Goal: Task Accomplishment & Management: Manage account settings

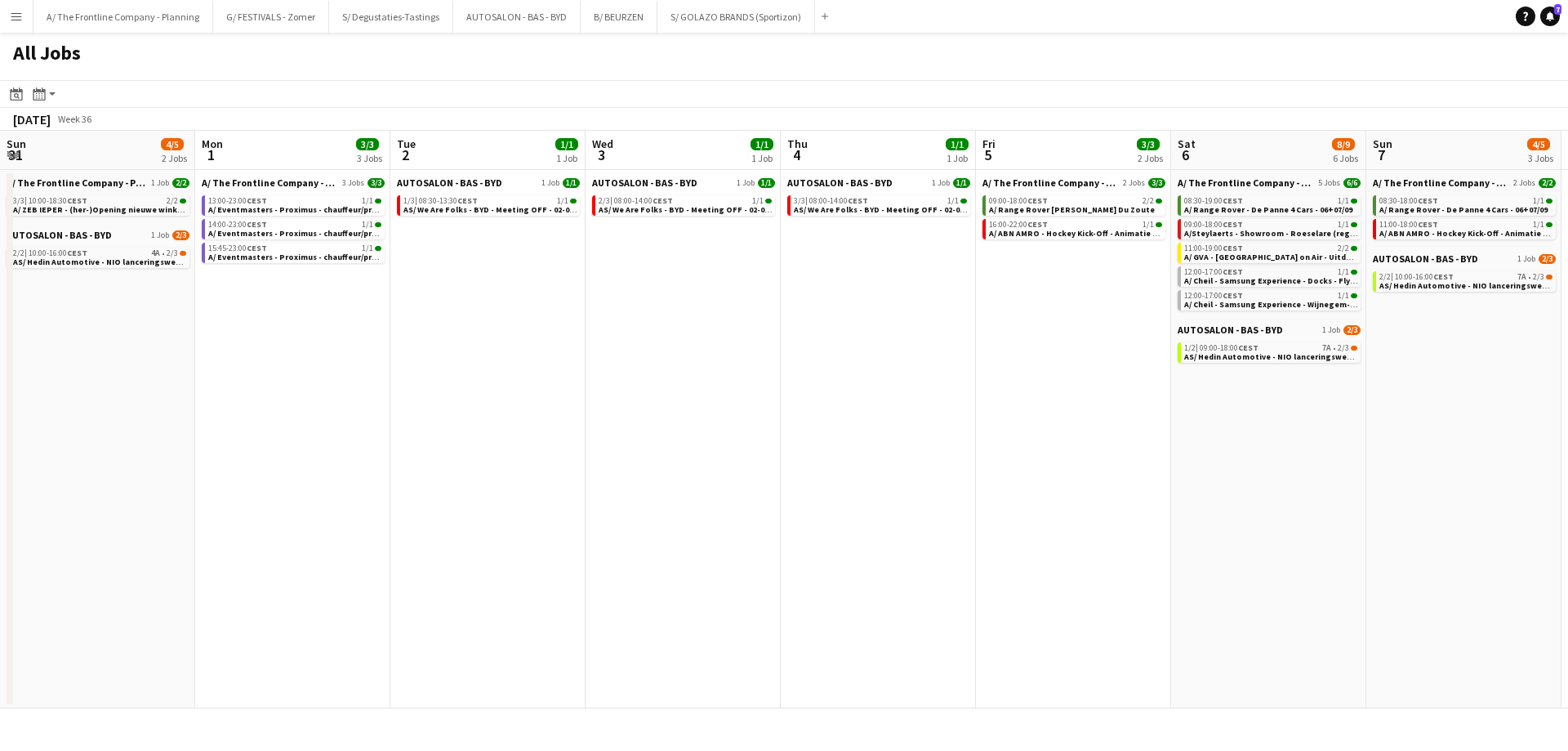
scroll to position [0, 756]
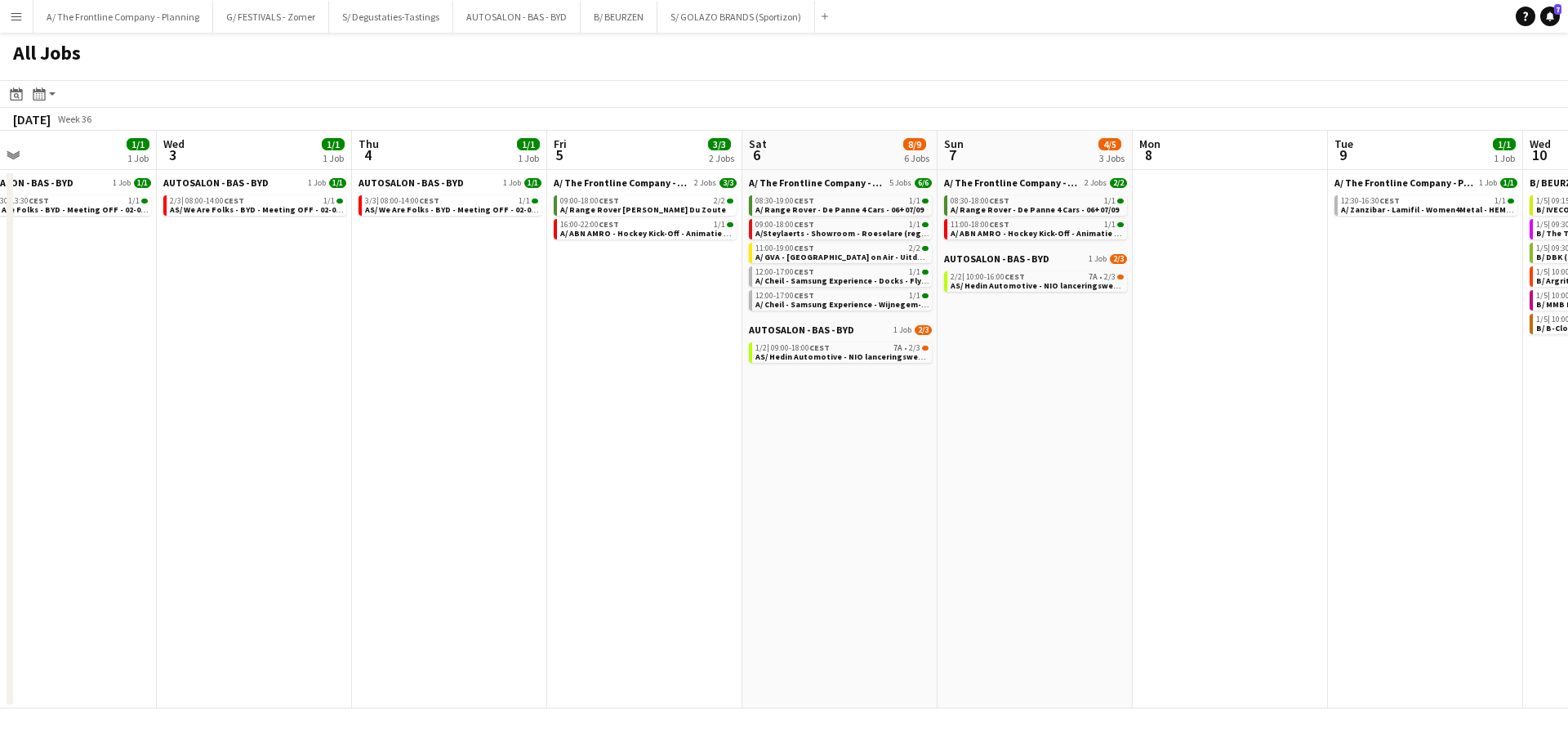
click at [15, 296] on app-all-jobs "All Jobs Date picker [DATE] [DATE] [DATE] M [DATE] T [DATE] W [DATE] T [DATE] F…" at bounding box center [784, 370] width 1568 height 676
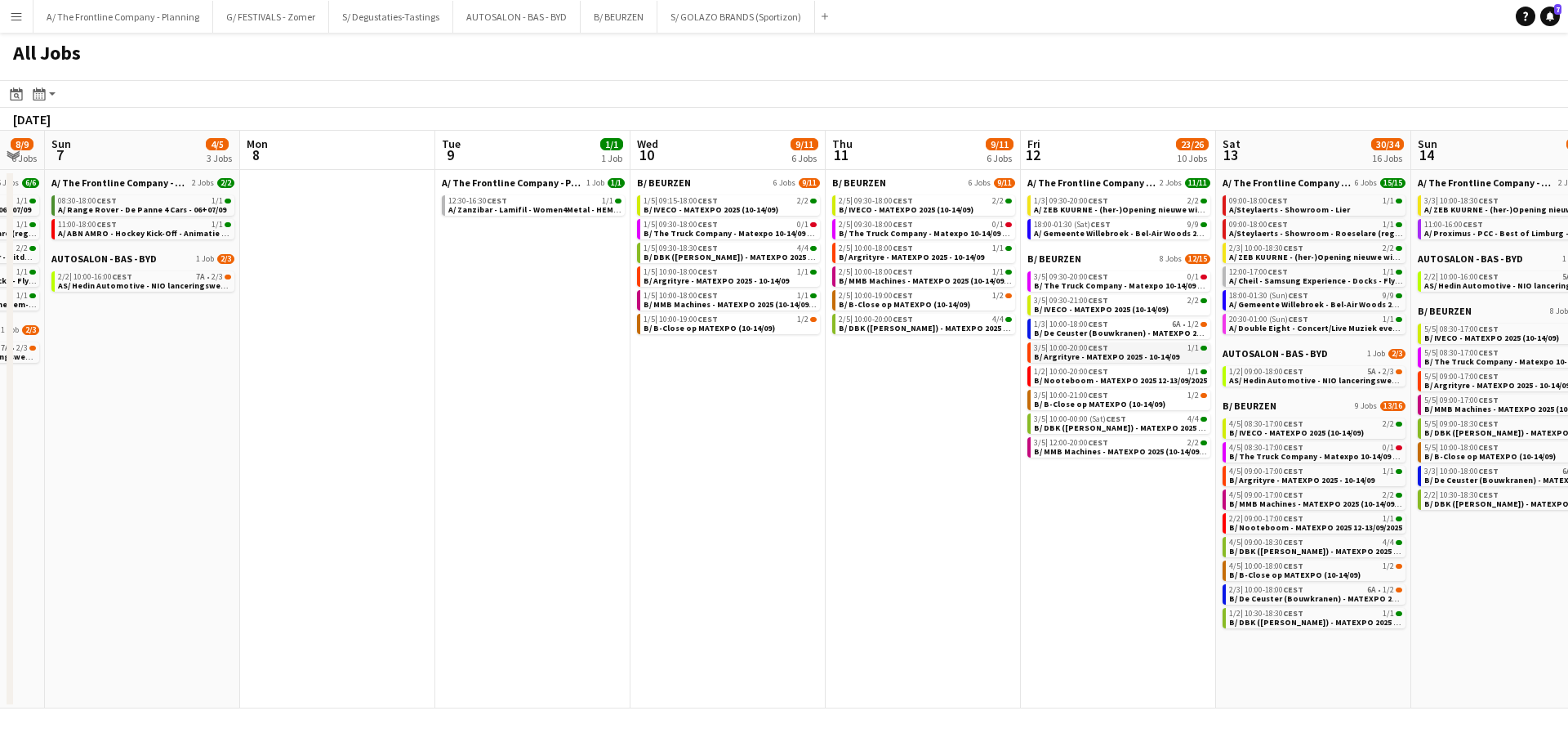
drag, startPoint x: 1062, startPoint y: 368, endPoint x: 396, endPoint y: 356, distance: 666.1
click at [459, 370] on app-calendar-viewport "Wed 3 1/1 1 Job Thu 4 1/1 1 Job Fri 5 3/3 2 Jobs Sat 6 8/9 6 Jobs Sun 7 4/5 3 J…" at bounding box center [784, 419] width 1568 height 578
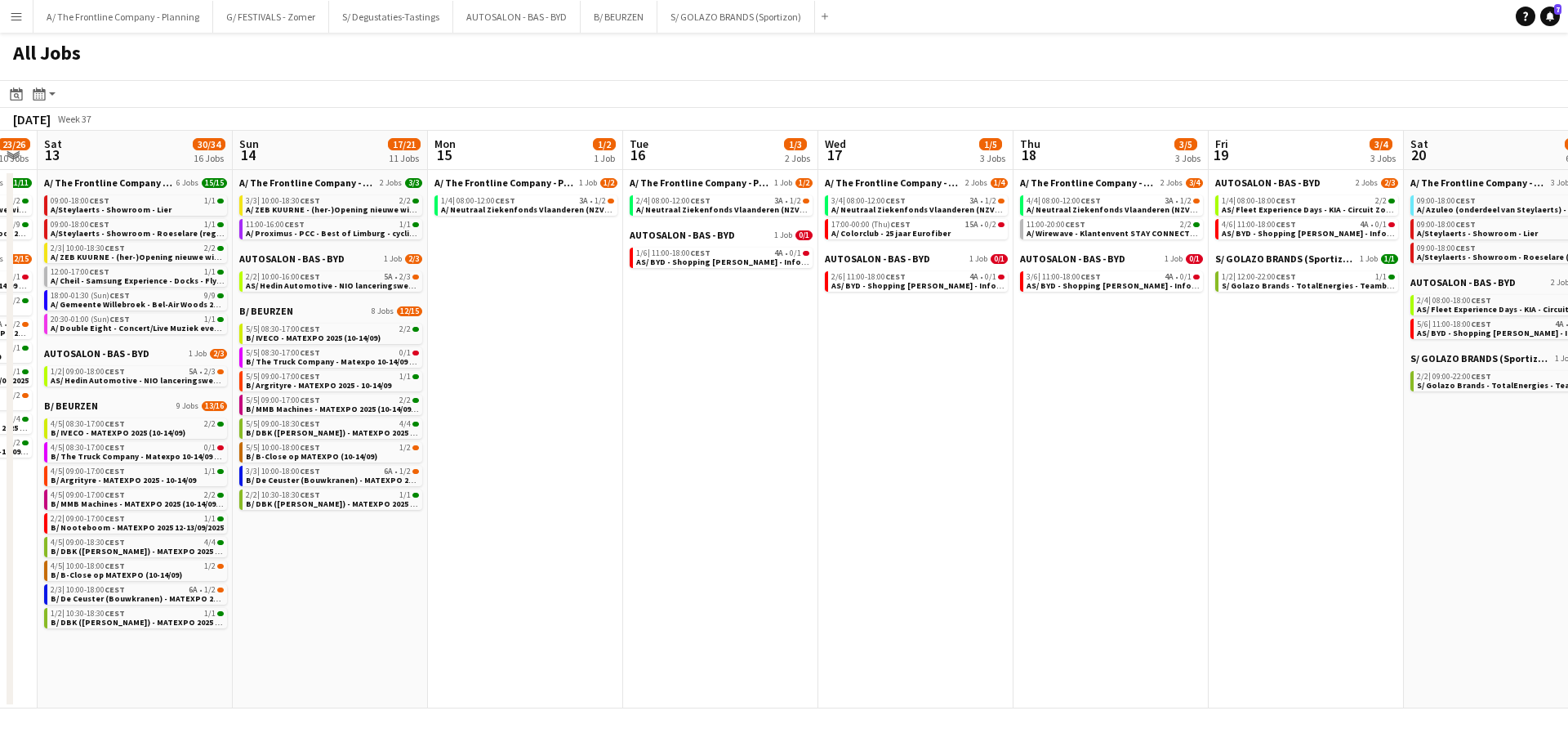
drag, startPoint x: 834, startPoint y: 380, endPoint x: 754, endPoint y: 373, distance: 80.3
click at [792, 381] on app-calendar-viewport "Wed 10 9/11 6 Jobs Thu 11 9/11 6 Jobs Fri 12 23/26 10 Jobs Sat 13 30/34 16 Jobs…" at bounding box center [784, 419] width 1568 height 578
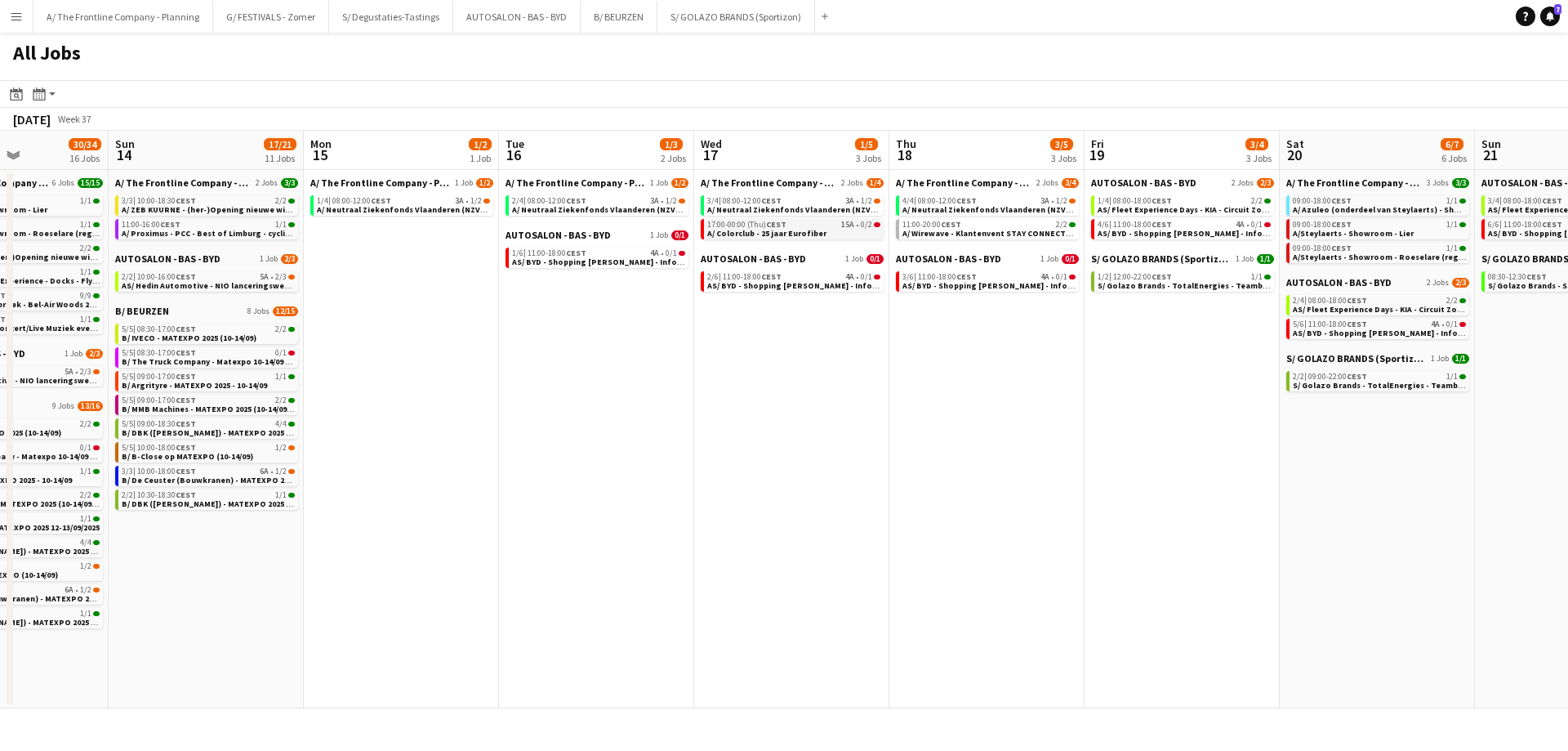
click at [755, 222] on span "17:00-00:00 (Thu) CEST" at bounding box center [747, 225] width 79 height 8
click at [19, 100] on icon at bounding box center [16, 94] width 13 height 13
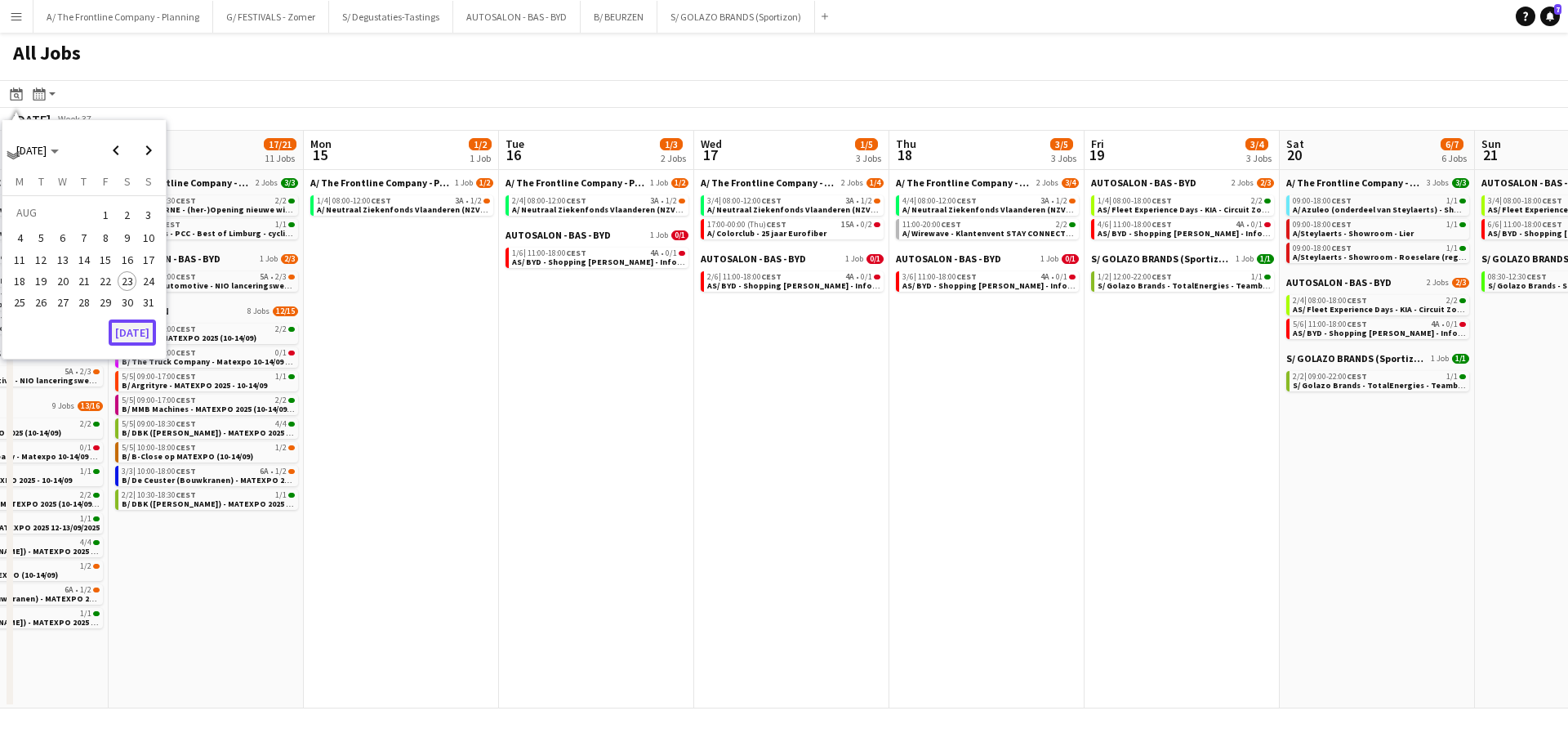
click at [136, 337] on button "[DATE]" at bounding box center [132, 332] width 47 height 26
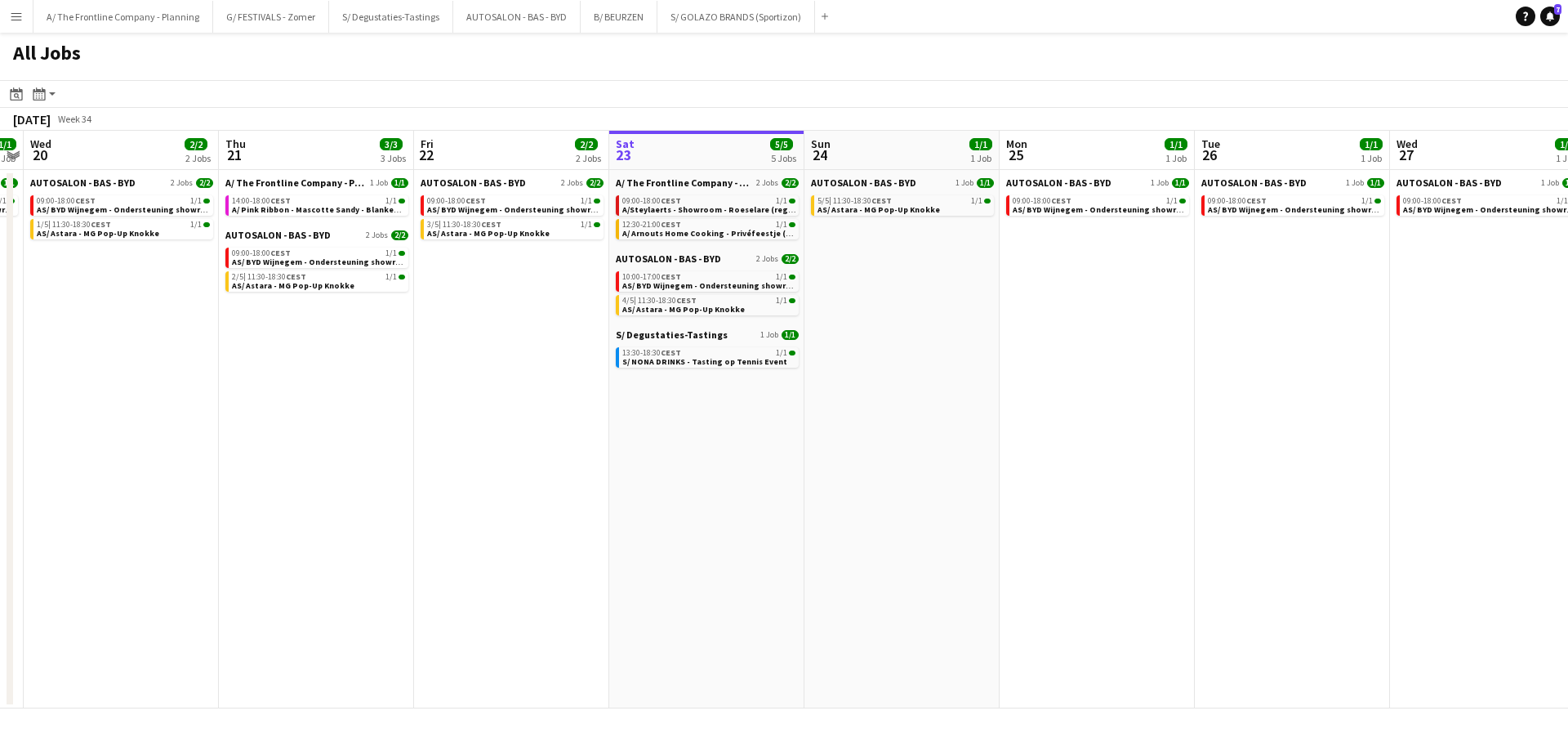
click at [13, 24] on button "Menu" at bounding box center [16, 16] width 33 height 33
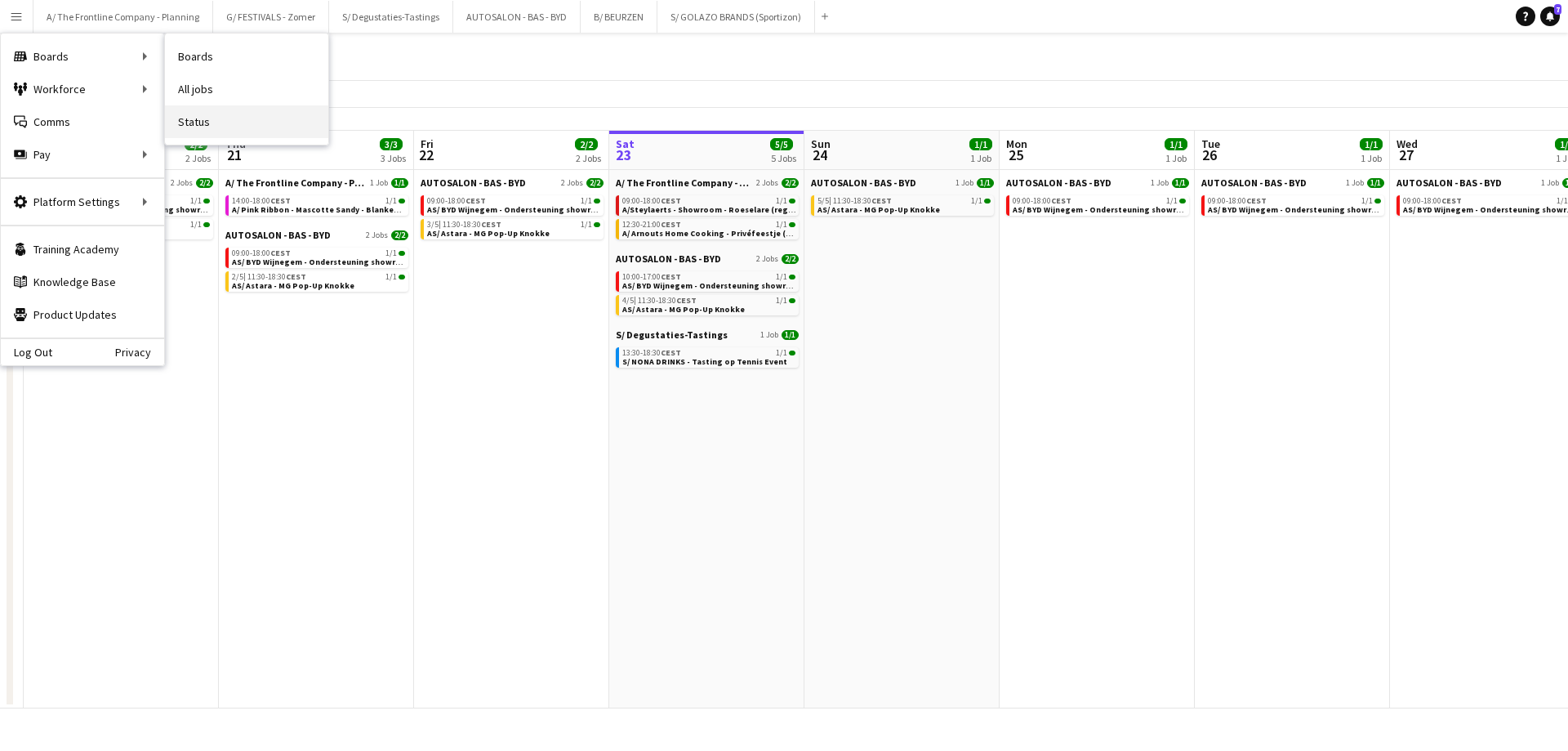
click at [227, 118] on link "Status" at bounding box center [247, 121] width 163 height 33
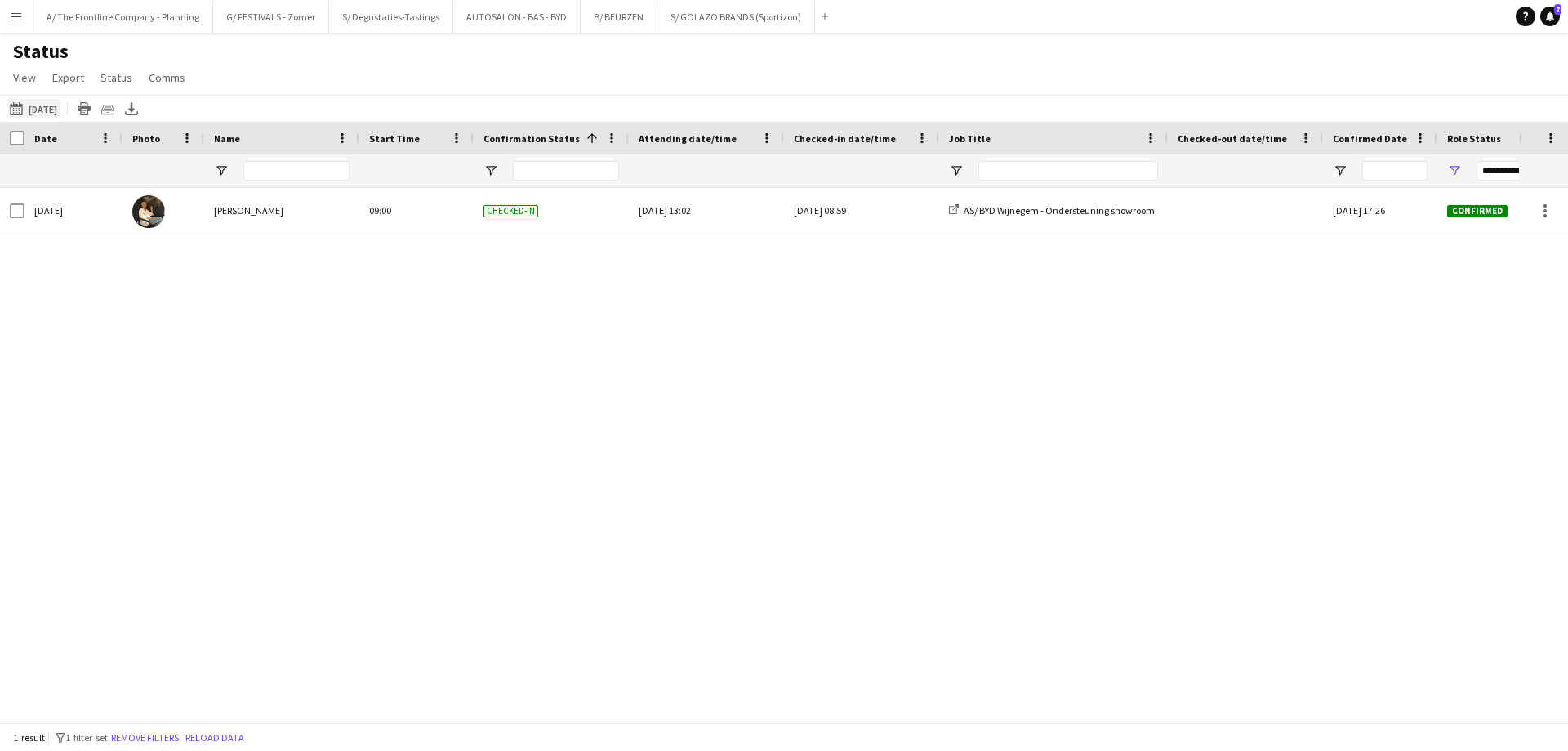
click at [61, 104] on button "[DATE] to [DATE] [DATE]" at bounding box center [34, 108] width 54 height 19
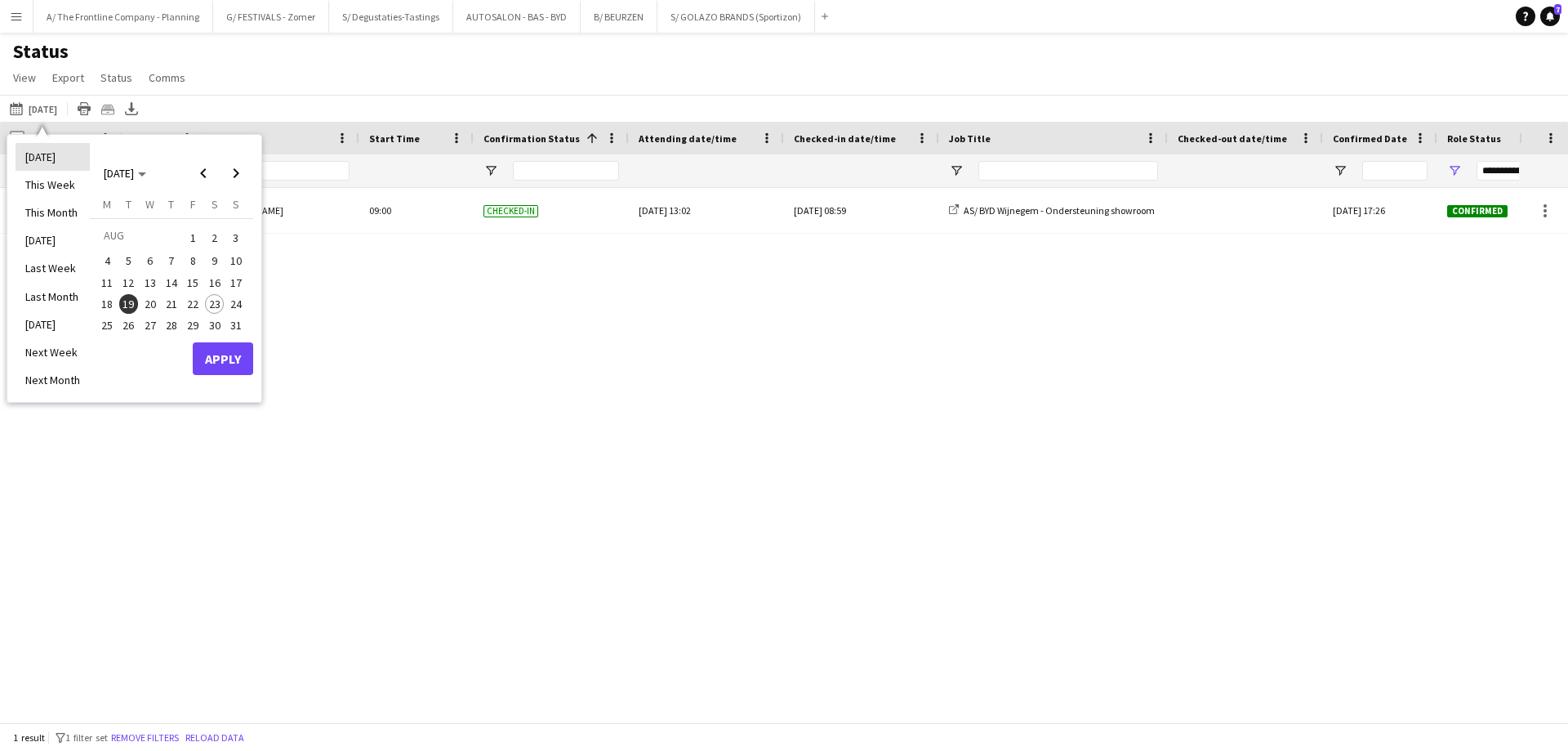
click at [47, 164] on li "[DATE]" at bounding box center [52, 157] width 74 height 28
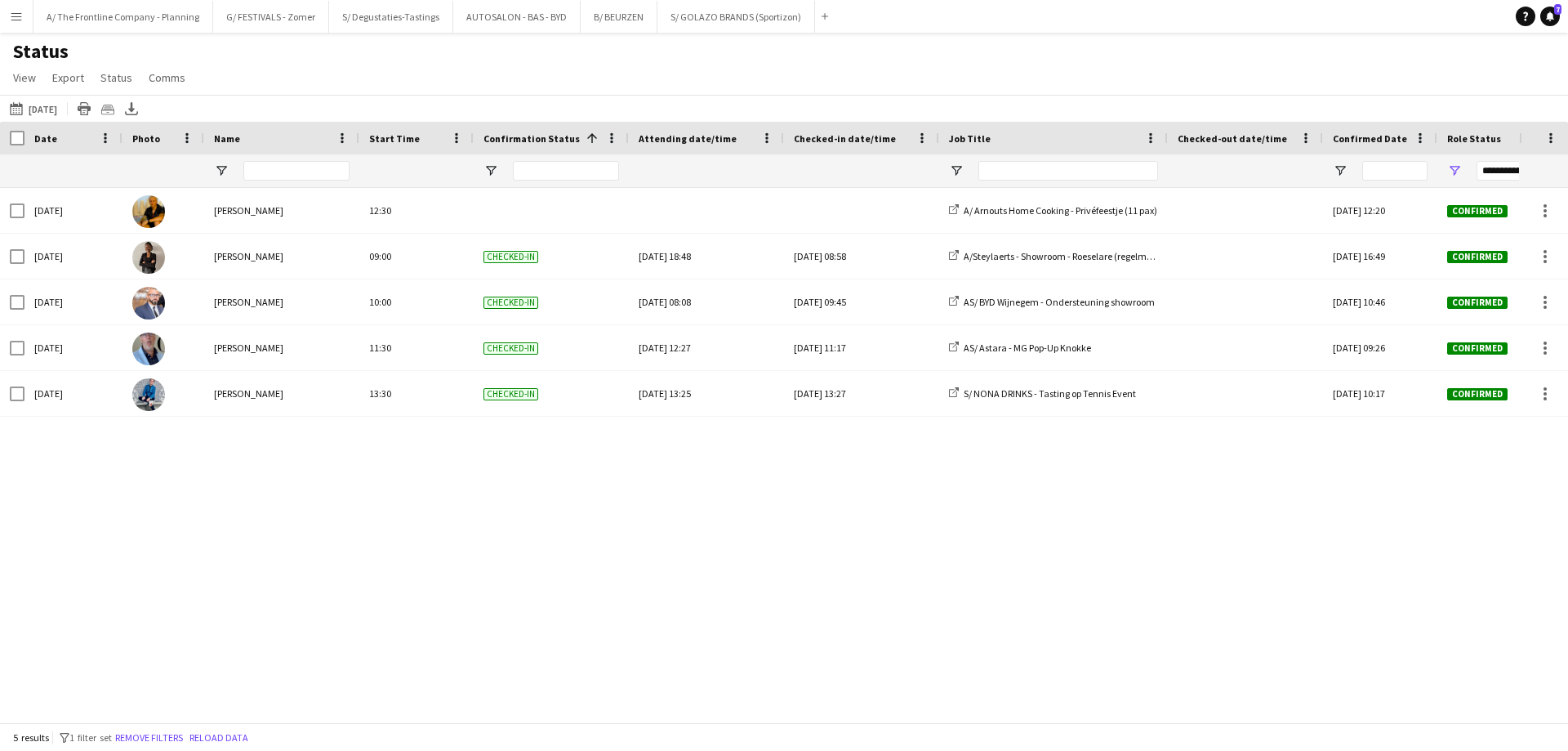
click at [358, 515] on div "[DATE] Matisse Wood 12:30 A/ Arnouts Home Cooking - Privéfeestje (11 pax) [DATE…" at bounding box center [759, 449] width 1519 height 522
drag, startPoint x: 106, startPoint y: 30, endPoint x: 114, endPoint y: 26, distance: 8.9
click at [106, 30] on button "A/ The Frontline Company - Planning Close" at bounding box center [124, 17] width 180 height 32
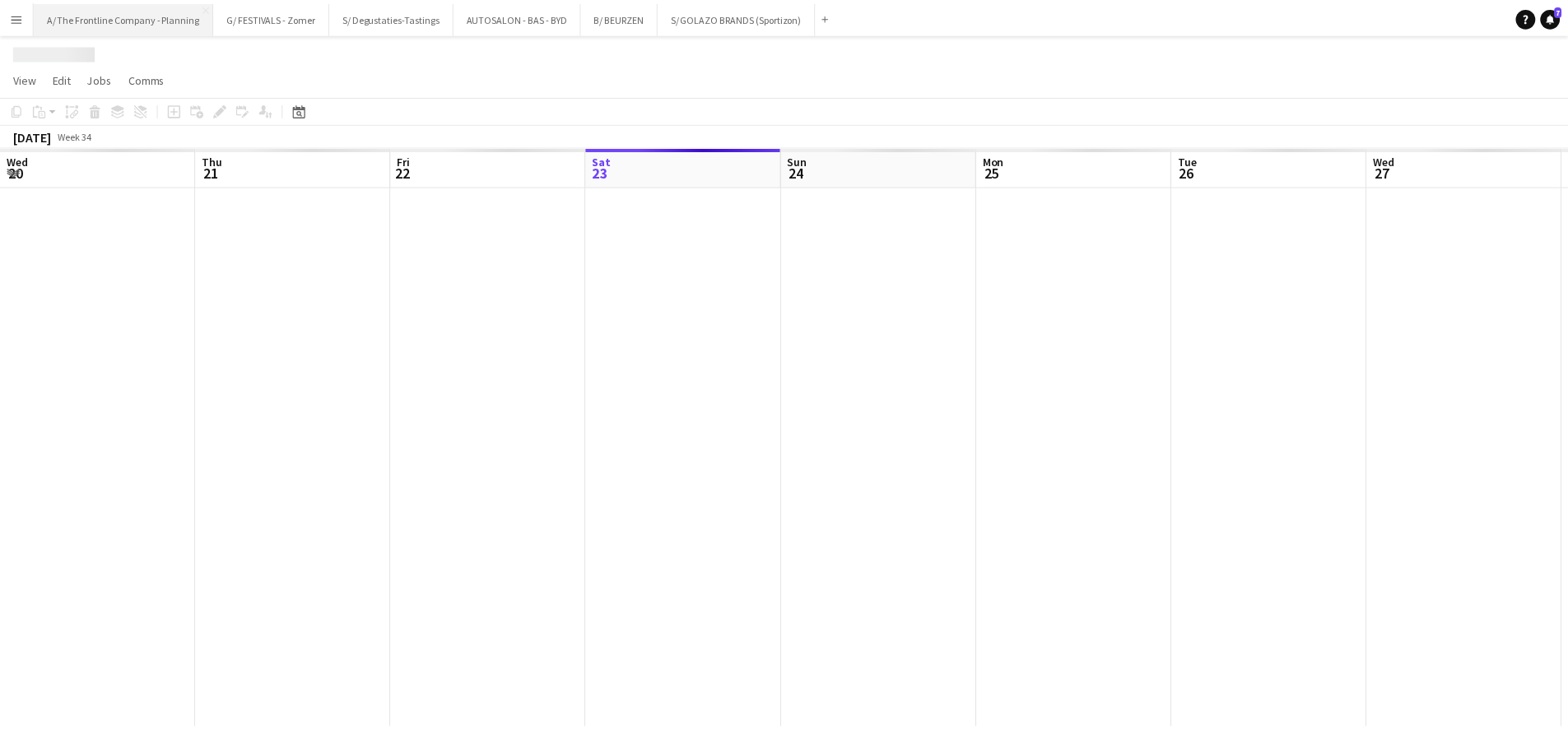
scroll to position [0, 393]
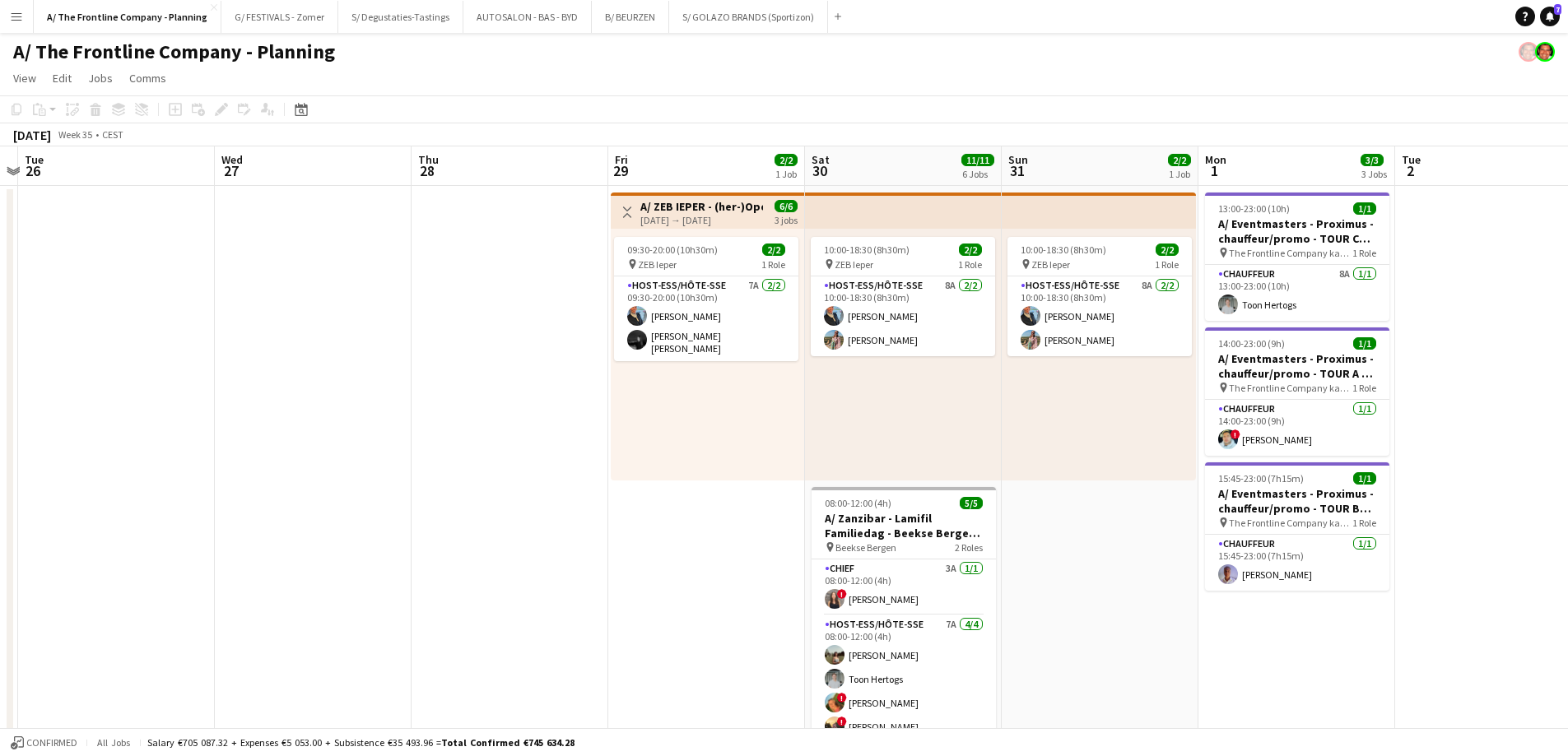
drag, startPoint x: 970, startPoint y: 335, endPoint x: 227, endPoint y: 304, distance: 743.6
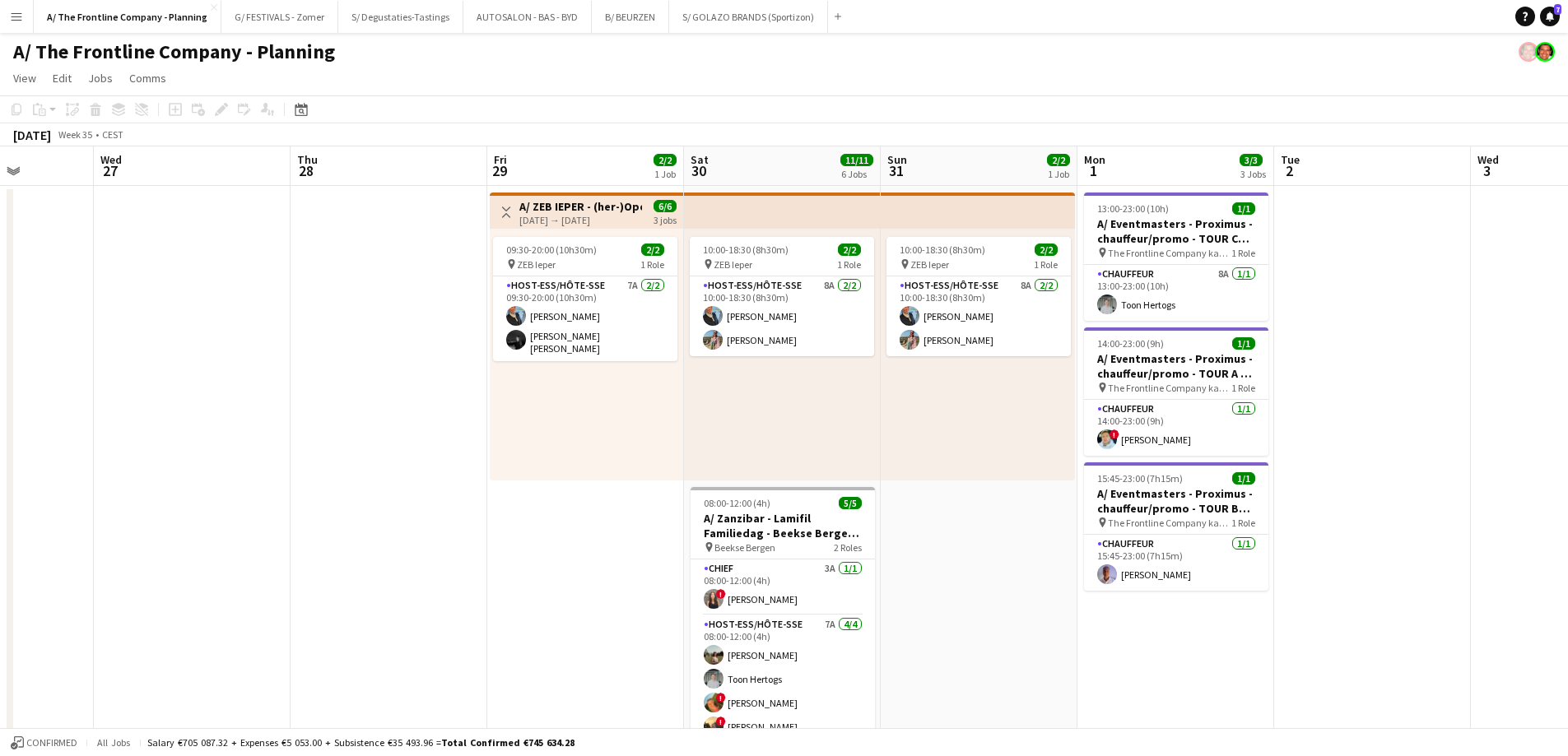
scroll to position [0, 525]
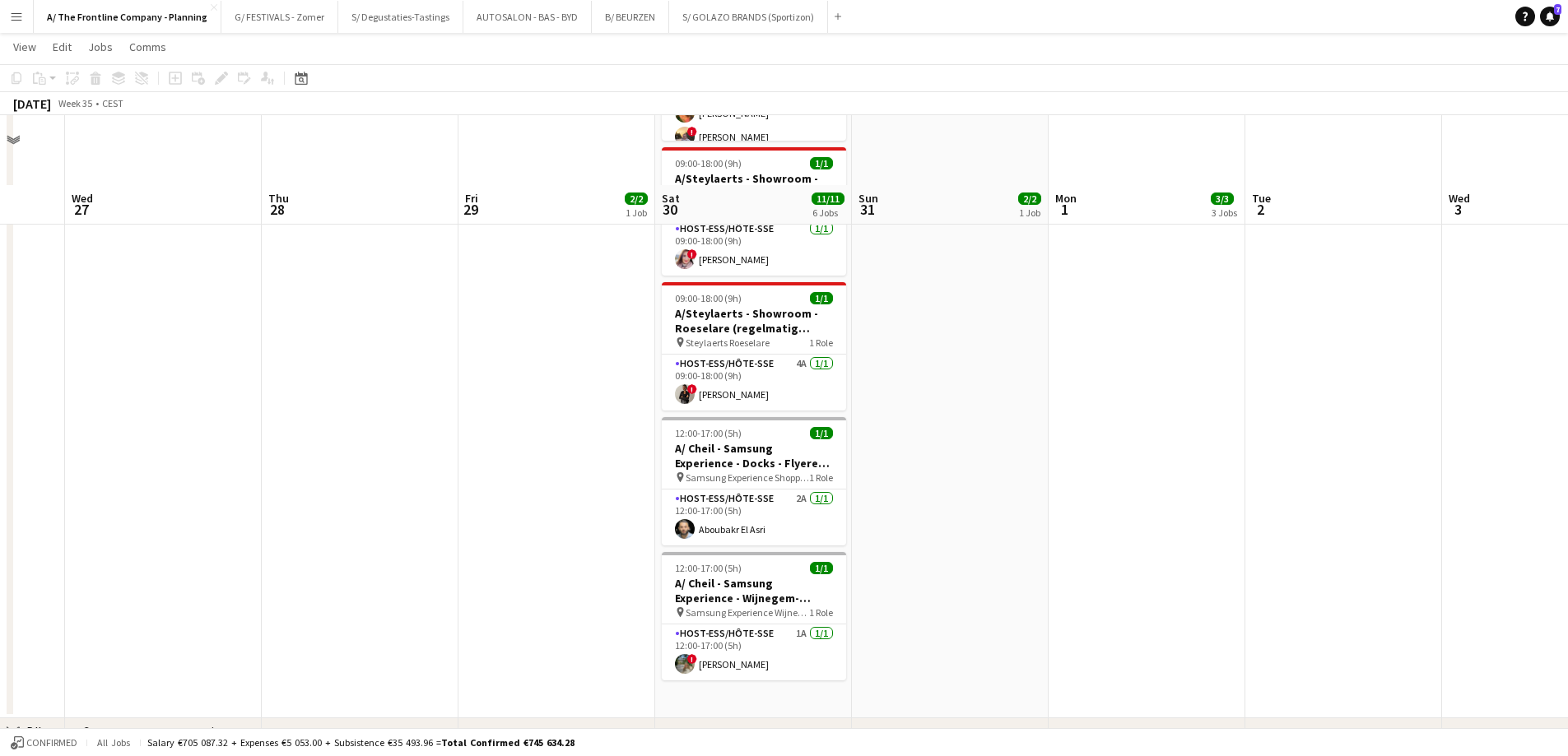
scroll to position [658, 0]
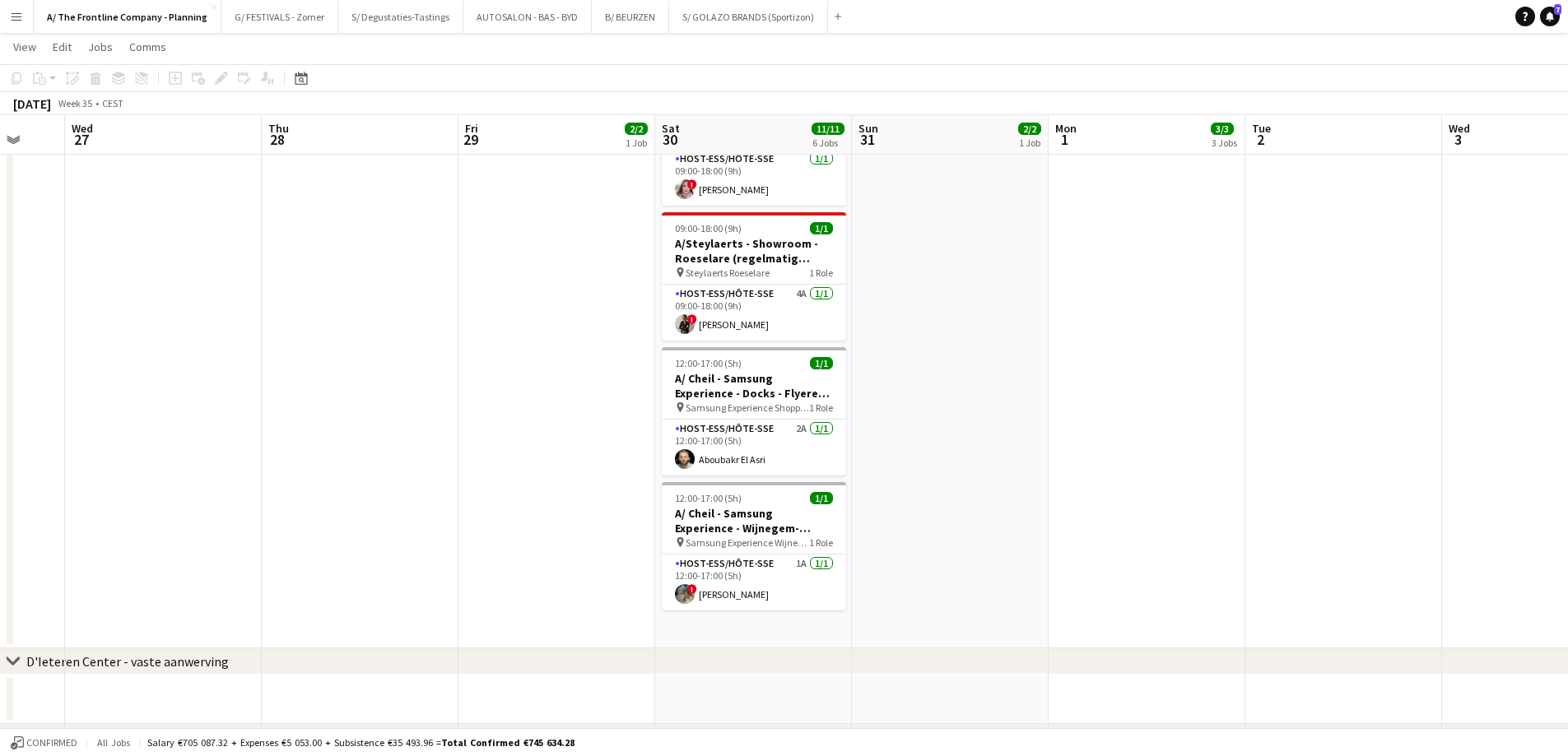
click at [487, 292] on app-date-cell "Toggle View A/ ZEB IEPER - (her-)Opening nieuwe [PERSON_NAME] (29+30+31/08) [DA…" at bounding box center [557, 87] width 197 height 1122
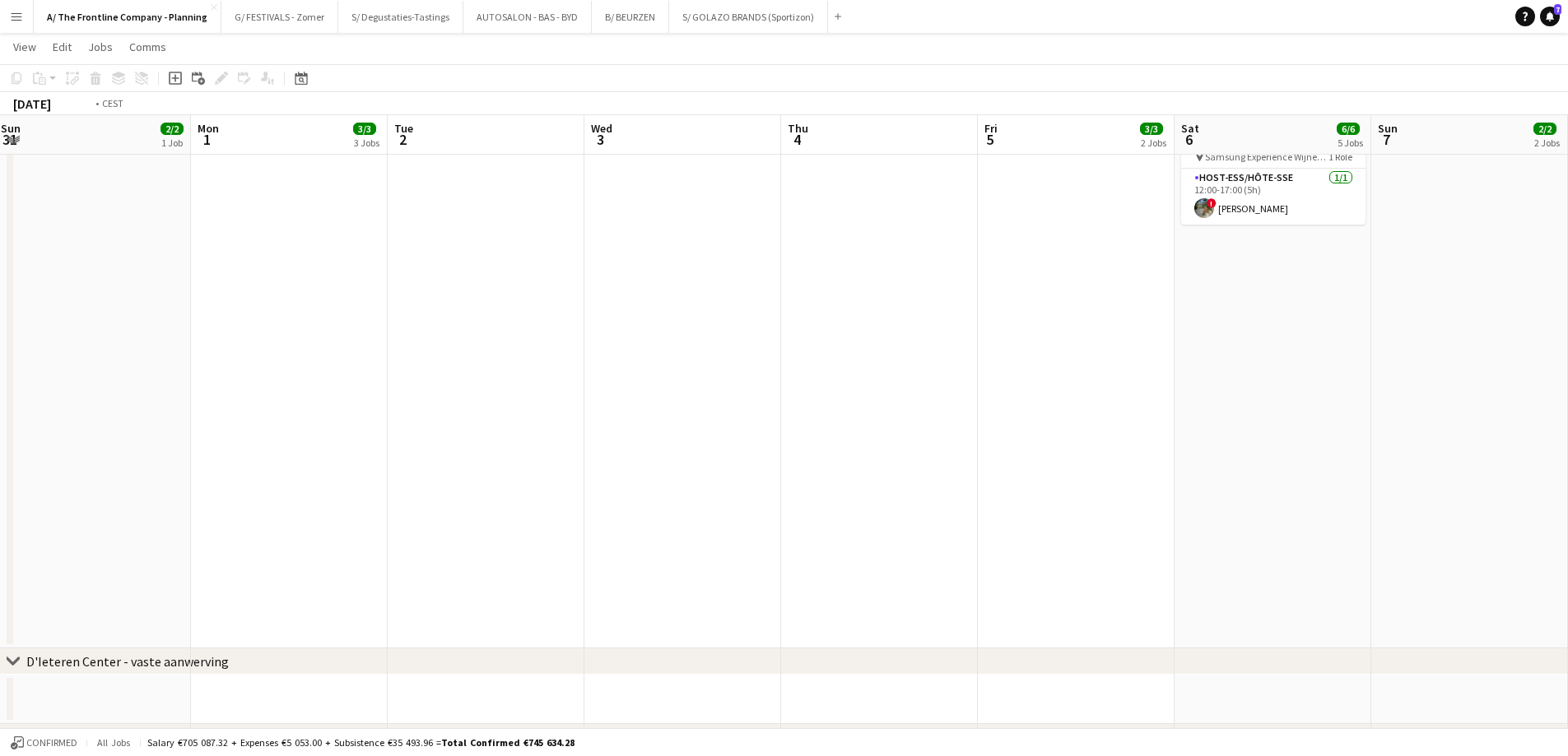
drag, startPoint x: 701, startPoint y: 345, endPoint x: 118, endPoint y: 343, distance: 583.0
click at [98, 332] on app-calendar-viewport "Tue 26 Wed 27 Thu 28 Fri 29 2/2 1 Job Sat 30 11/11 6 Jobs Sun 31 2/2 1 Job Mon …" at bounding box center [784, 103] width 1568 height 1393
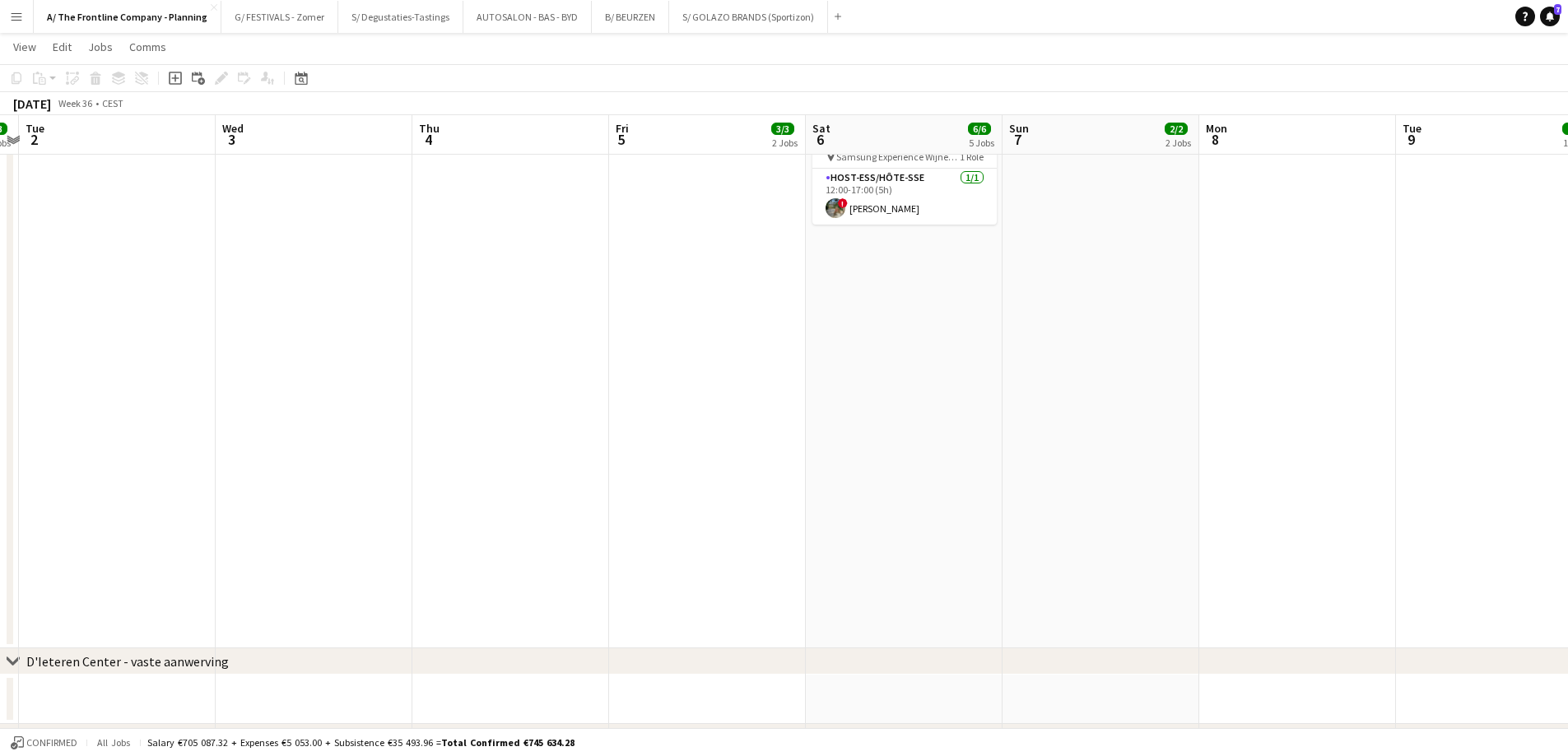
scroll to position [0, 625]
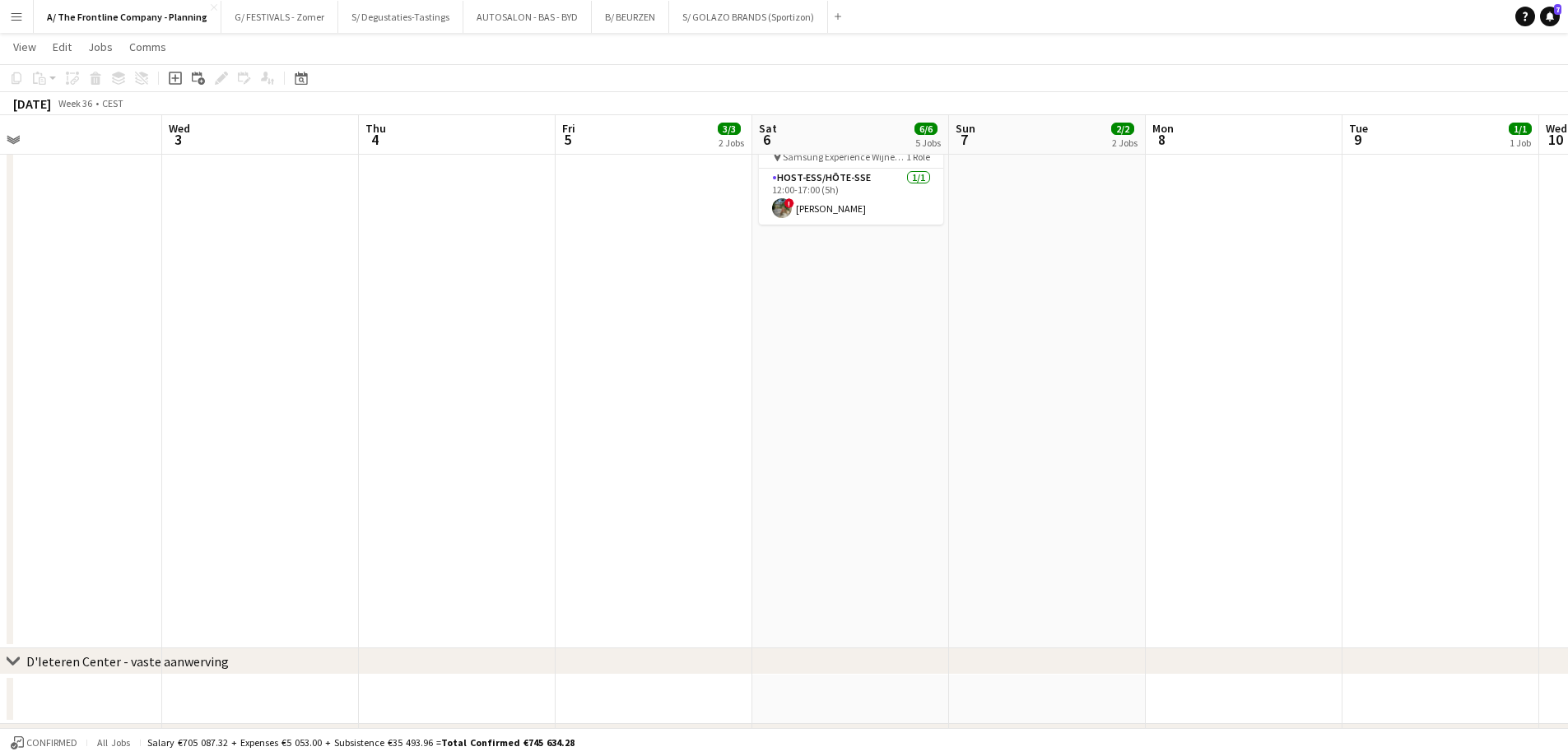
drag, startPoint x: 658, startPoint y: 403, endPoint x: 605, endPoint y: 403, distance: 53.0
click at [605, 403] on app-calendar-viewport "Sat 30 11/11 6 Jobs Sun 31 2/2 1 Job Mon 1 3/3 3 Jobs Tue 2 Wed 3 Thu 4 Fri 5 3…" at bounding box center [784, 103] width 1568 height 1393
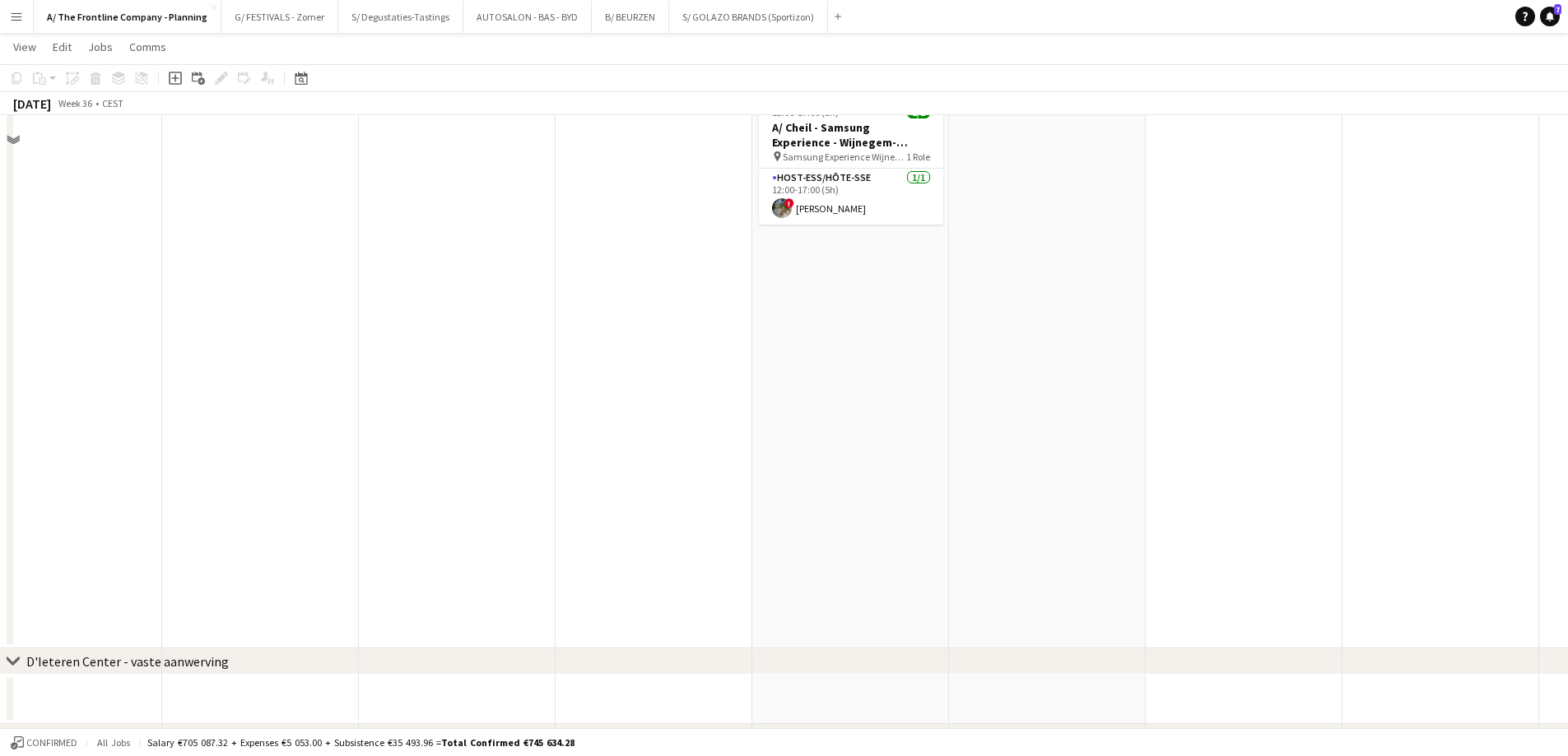
scroll to position [0, 0]
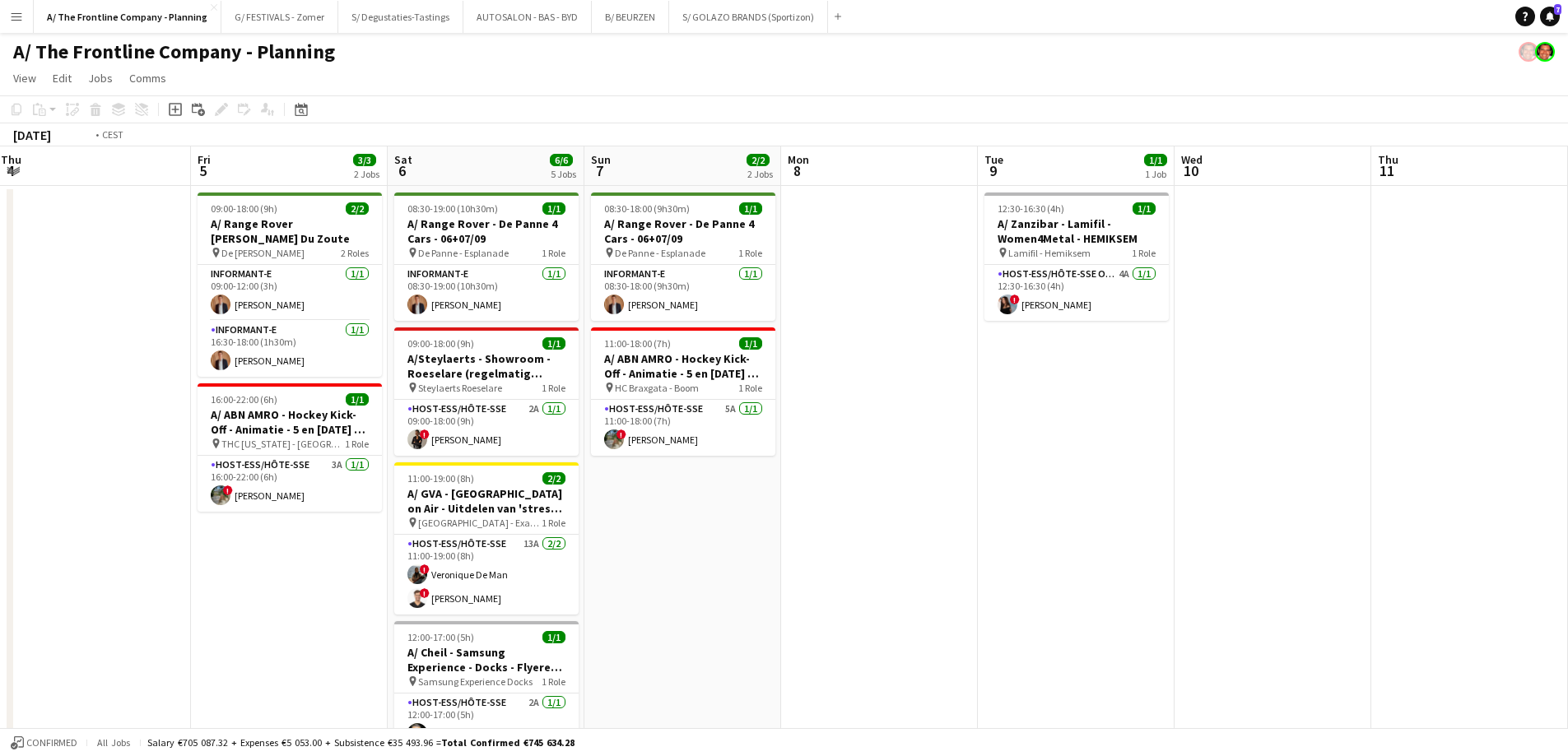
drag, startPoint x: 1388, startPoint y: 572, endPoint x: 3, endPoint y: 459, distance: 1389.6
click at [0, 458] on html "Menu Boards Boards Boards All jobs Status Workforce Workforce My Workforce Recr…" at bounding box center [784, 743] width 1568 height 1487
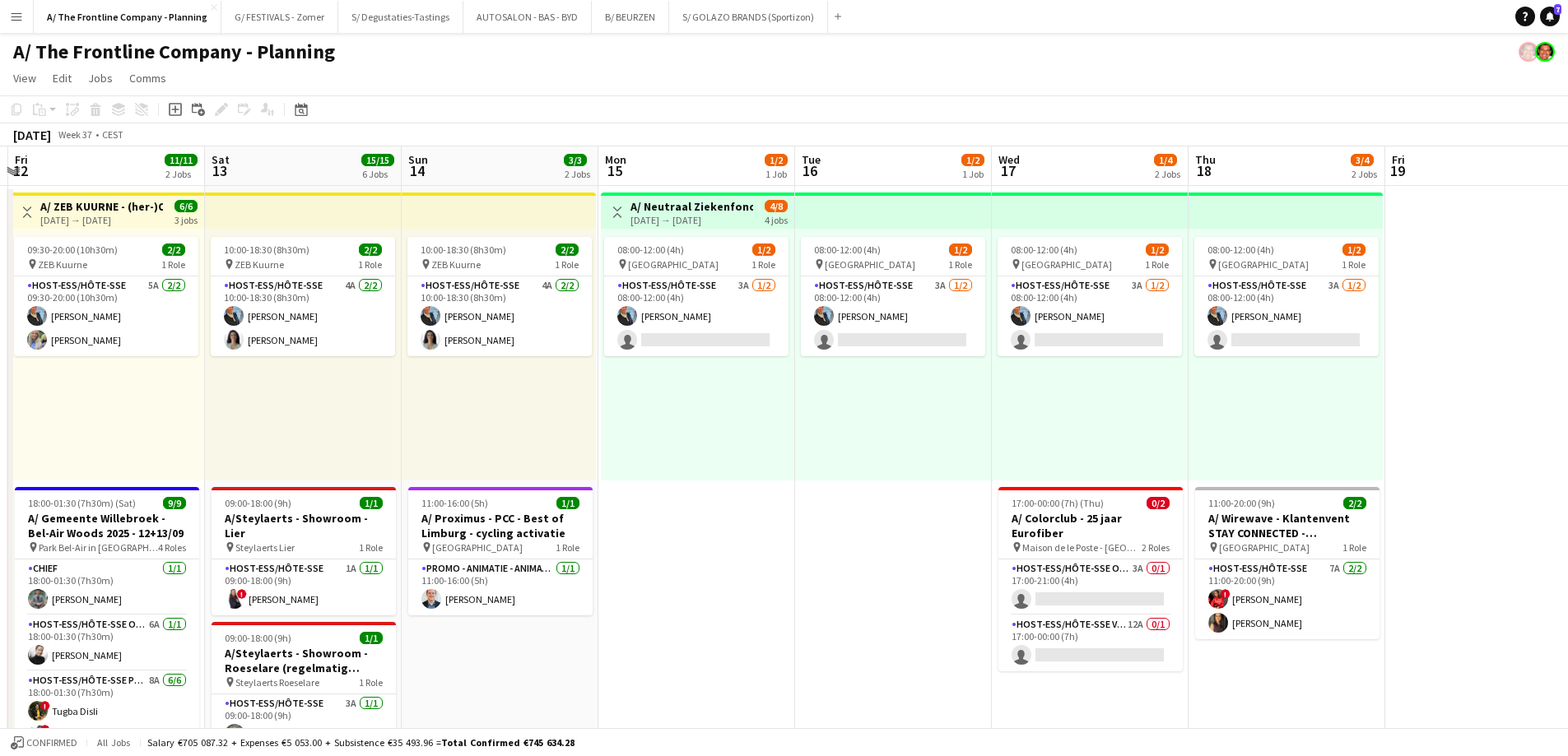
scroll to position [0, 614]
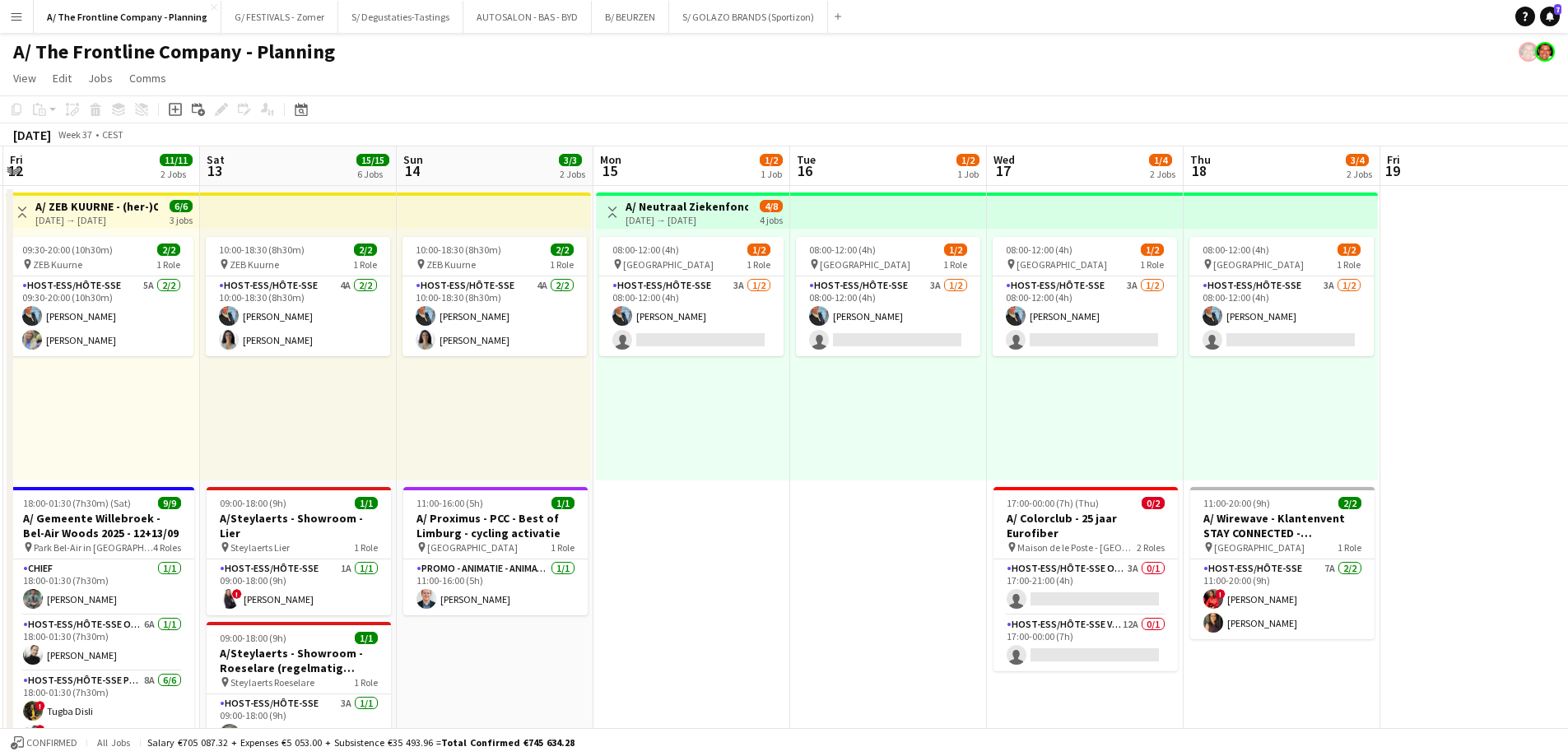
drag, startPoint x: 1002, startPoint y: 436, endPoint x: -74, endPoint y: 414, distance: 1076.2
click at [0, 414] on html "Menu Boards Boards Boards All jobs Status Workforce Workforce My Workforce Recr…" at bounding box center [784, 743] width 1568 height 1487
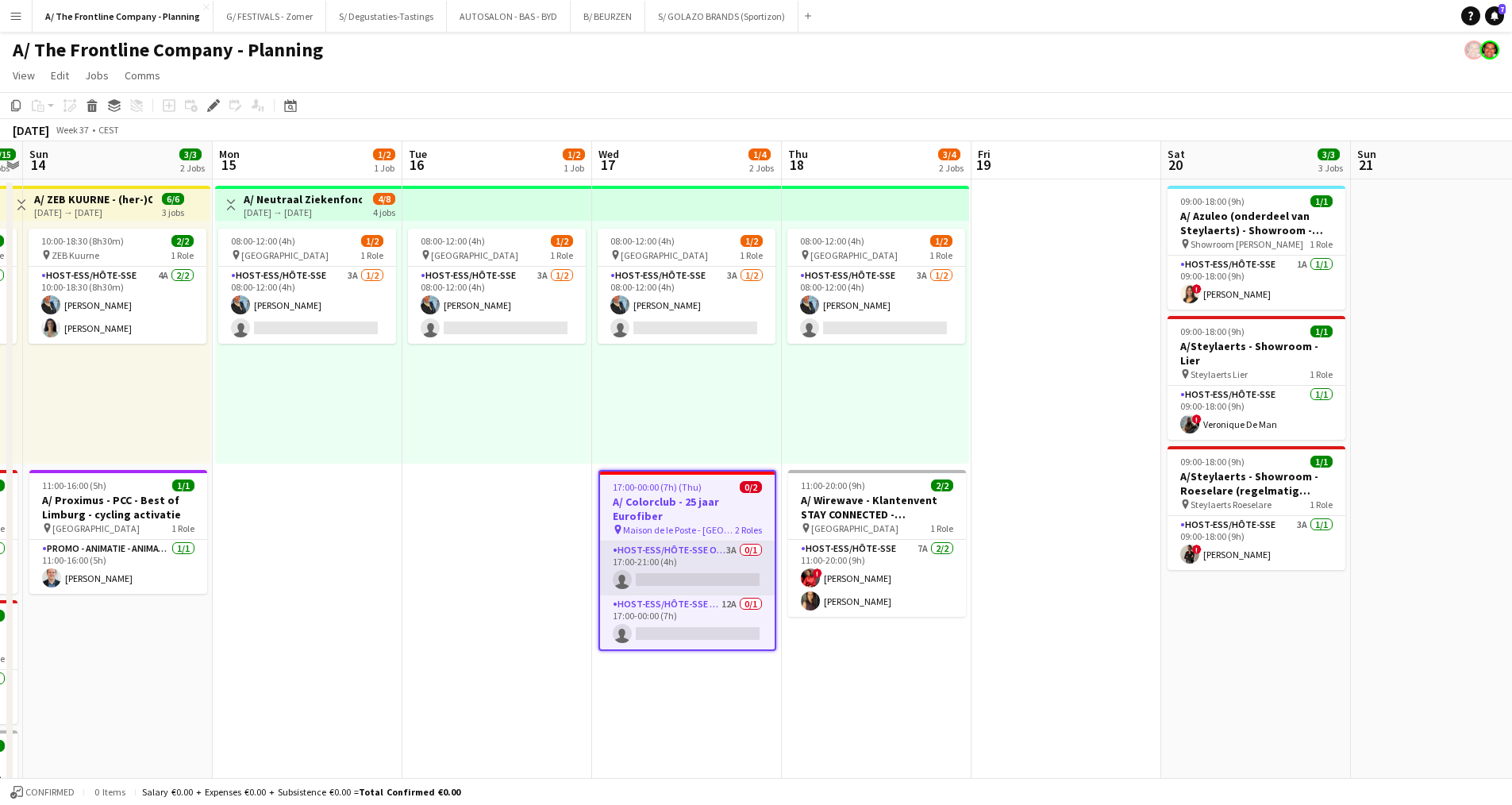
click at [693, 553] on app-card-role "Host-ess/Hôte-sse Onthaal-Accueill 3A 0/1 17:00-21:00 (4h) single-neutral-actio…" at bounding box center [688, 569] width 175 height 54
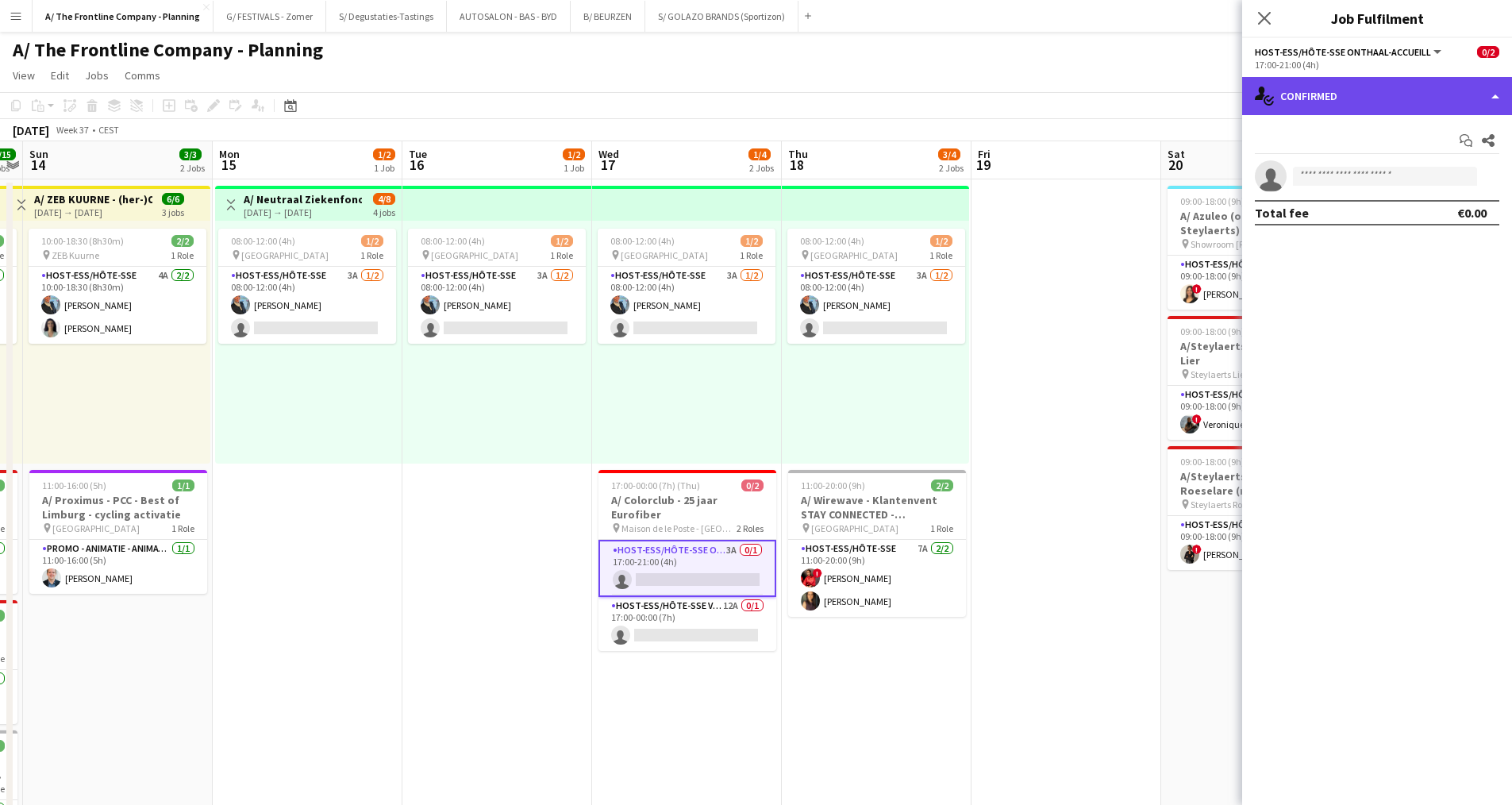
click at [1378, 110] on div "single-neutral-actions-check-2 Confirmed" at bounding box center [1377, 96] width 270 height 38
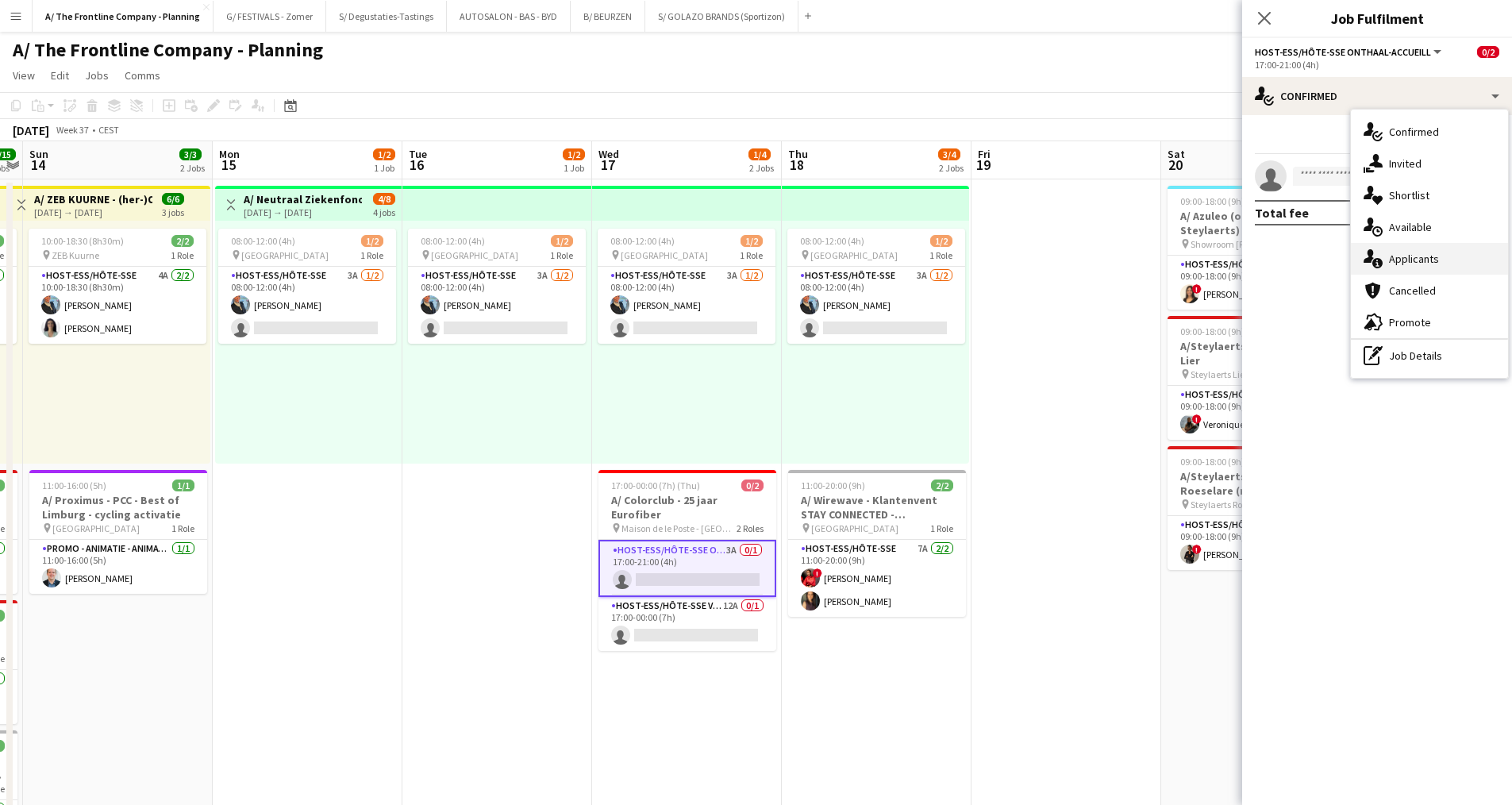
click at [1411, 269] on div "single-neutral-actions-information Applicants" at bounding box center [1429, 259] width 157 height 32
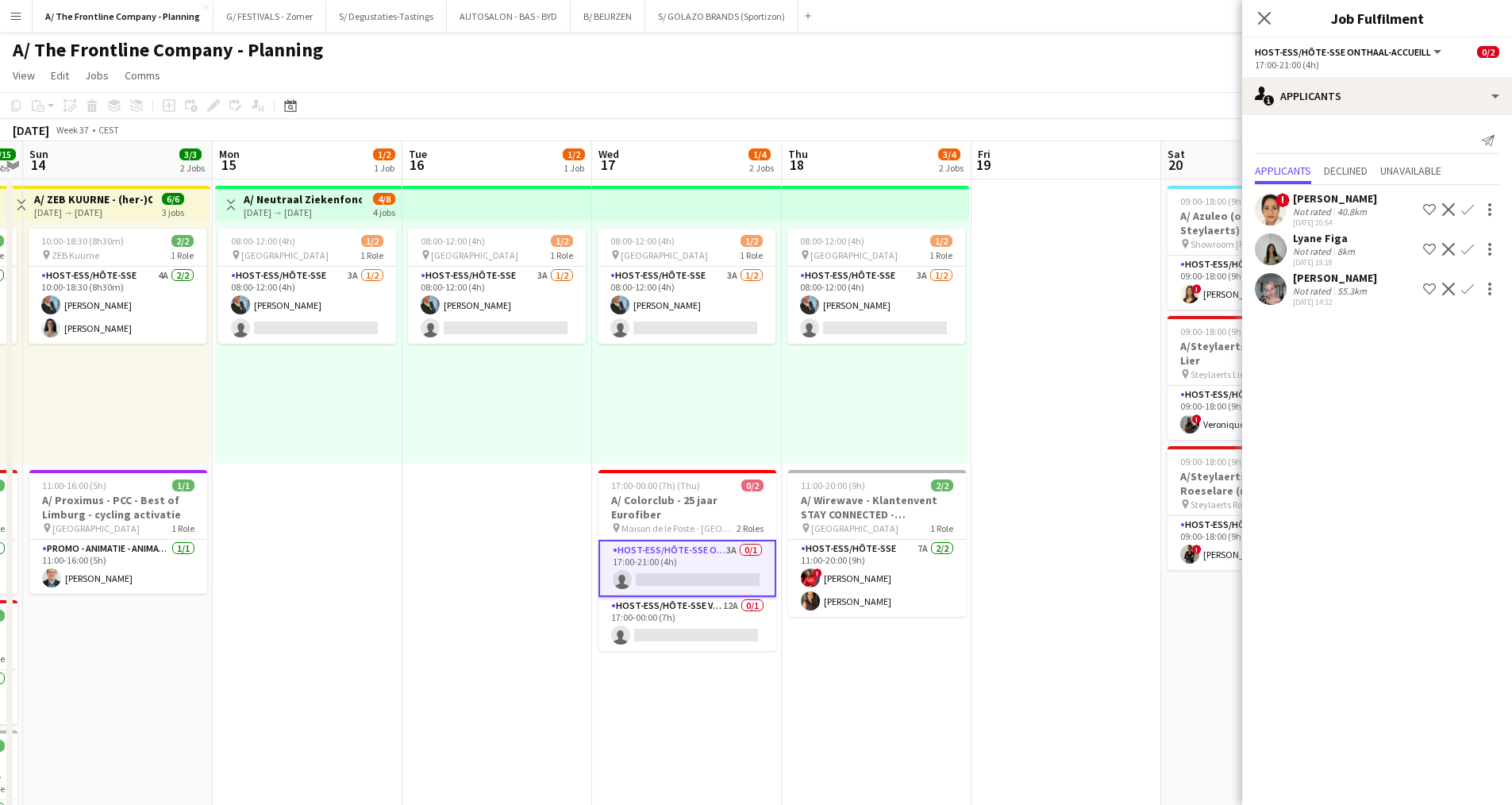
click at [1337, 240] on div "Lyane Figa" at bounding box center [1326, 237] width 65 height 14
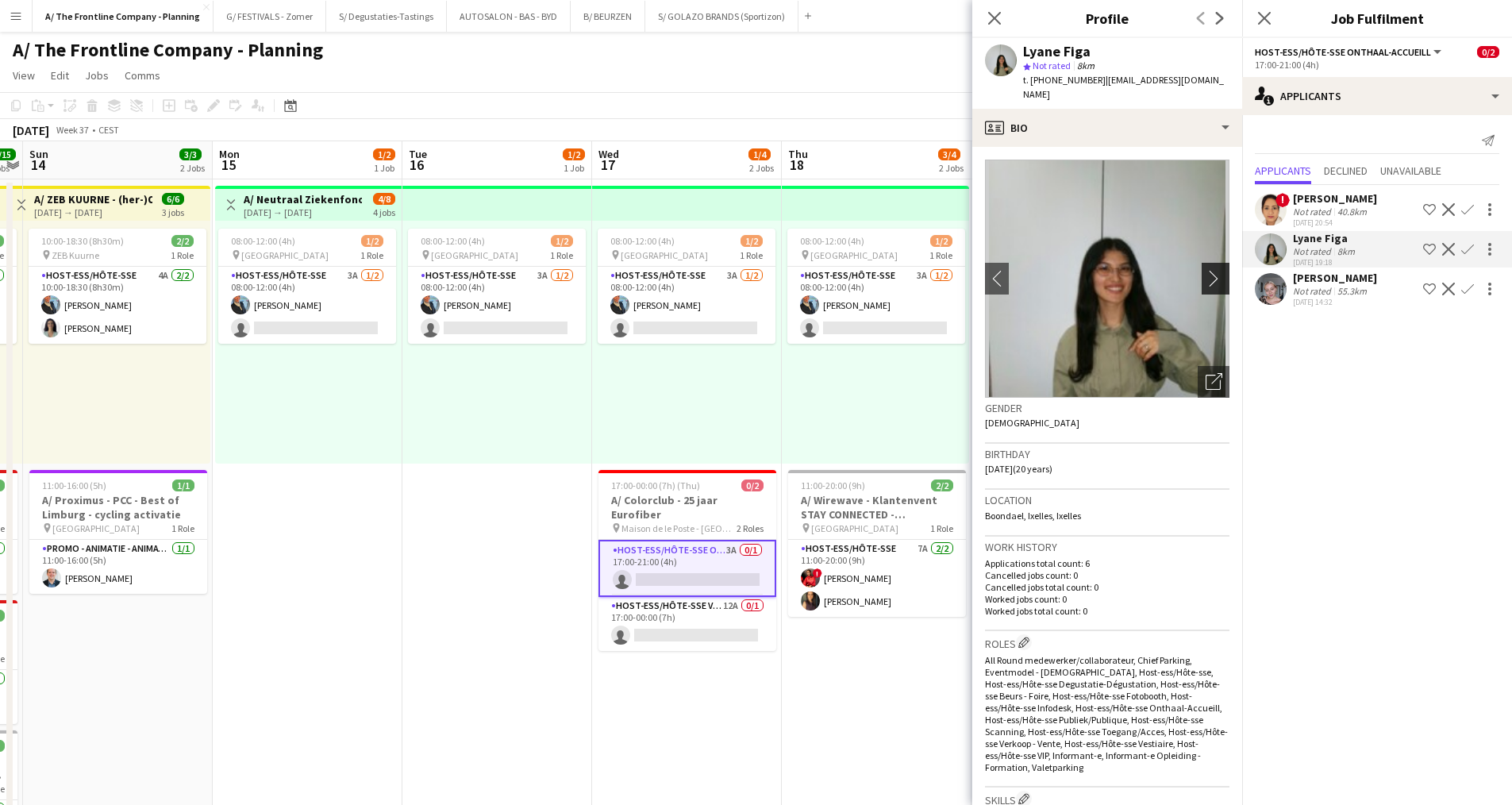
click at [1211, 270] on app-icon "chevron-right" at bounding box center [1218, 278] width 25 height 16
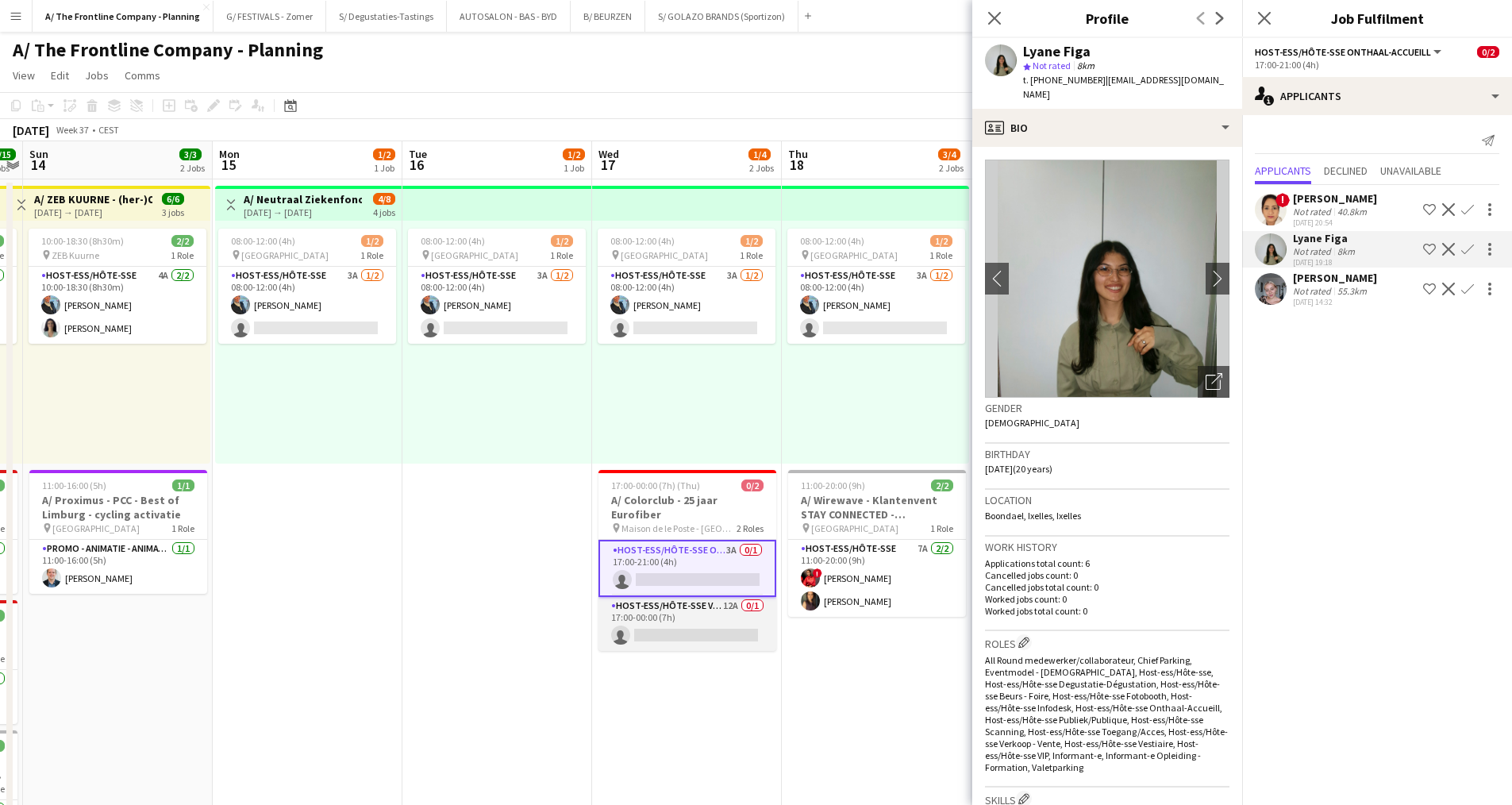
click at [700, 615] on app-card-role "Host-ess/Hôte-sse Vestiaire 12A 0/1 17:00-00:00 (7h) single-neutral-actions" at bounding box center [687, 624] width 177 height 54
